Goal: Information Seeking & Learning: Find specific fact

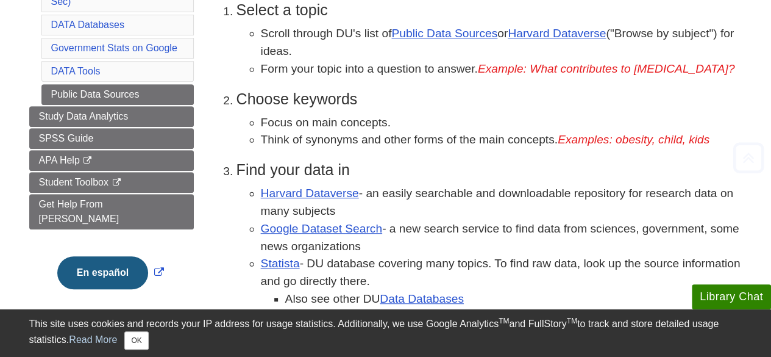
scroll to position [273, 0]
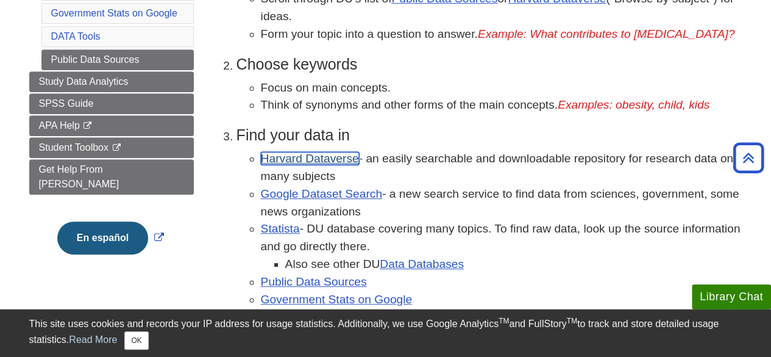
click at [329, 154] on link "Harvard Dataverse" at bounding box center [310, 158] width 98 height 13
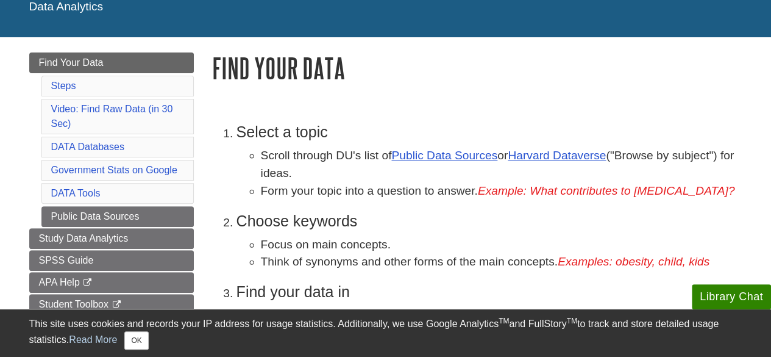
scroll to position [127, 0]
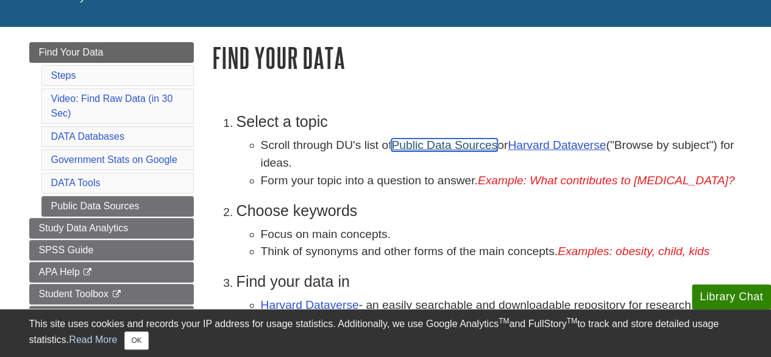
click at [415, 144] on link "Public Data Sources" at bounding box center [444, 144] width 106 height 13
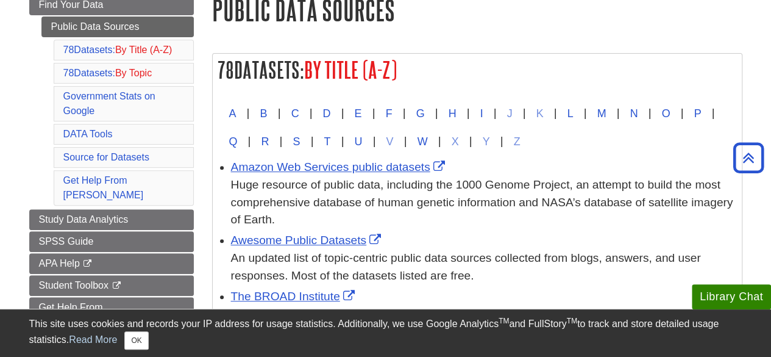
scroll to position [218, 0]
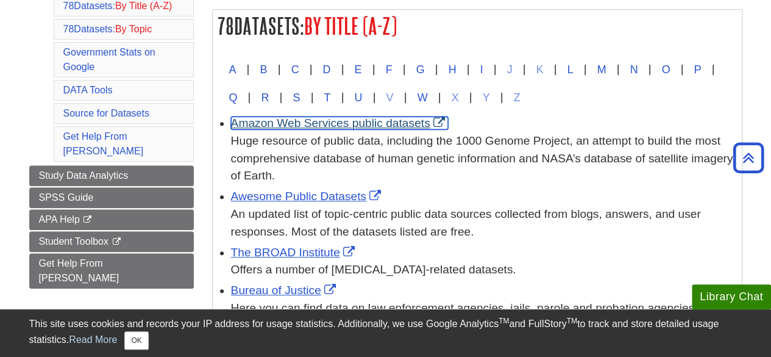
click at [372, 118] on link "Amazon Web Services public datasets" at bounding box center [339, 122] width 217 height 13
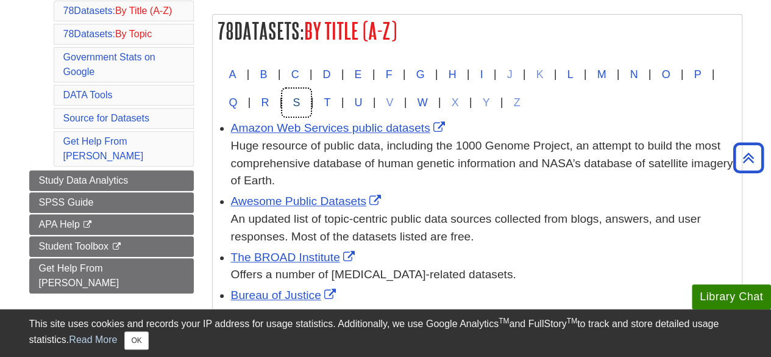
click at [310, 105] on button "S" at bounding box center [296, 102] width 28 height 28
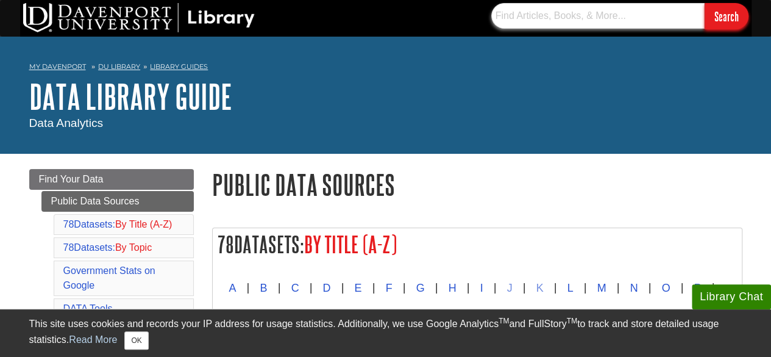
click at [583, 16] on input "text" at bounding box center [597, 16] width 213 height 26
type input "zebra mussel population in great lakes"
click at [705, 3] on input "Search" at bounding box center [727, 16] width 44 height 26
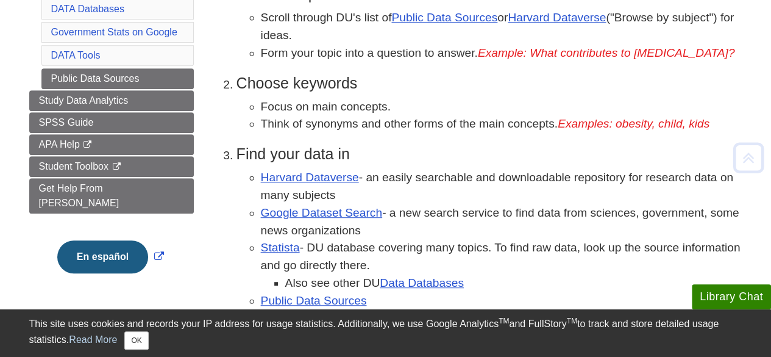
scroll to position [281, 0]
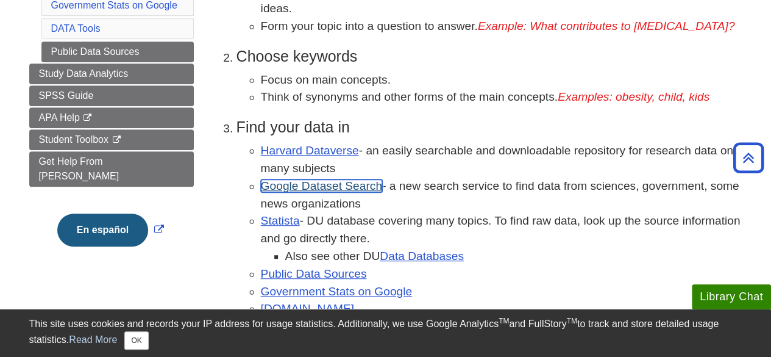
click at [363, 185] on link "Google Dataset Search" at bounding box center [321, 185] width 121 height 13
click at [290, 218] on link "Statista" at bounding box center [280, 220] width 39 height 13
click at [285, 218] on link "Statista" at bounding box center [280, 220] width 39 height 13
